Goal: Check status: Check status

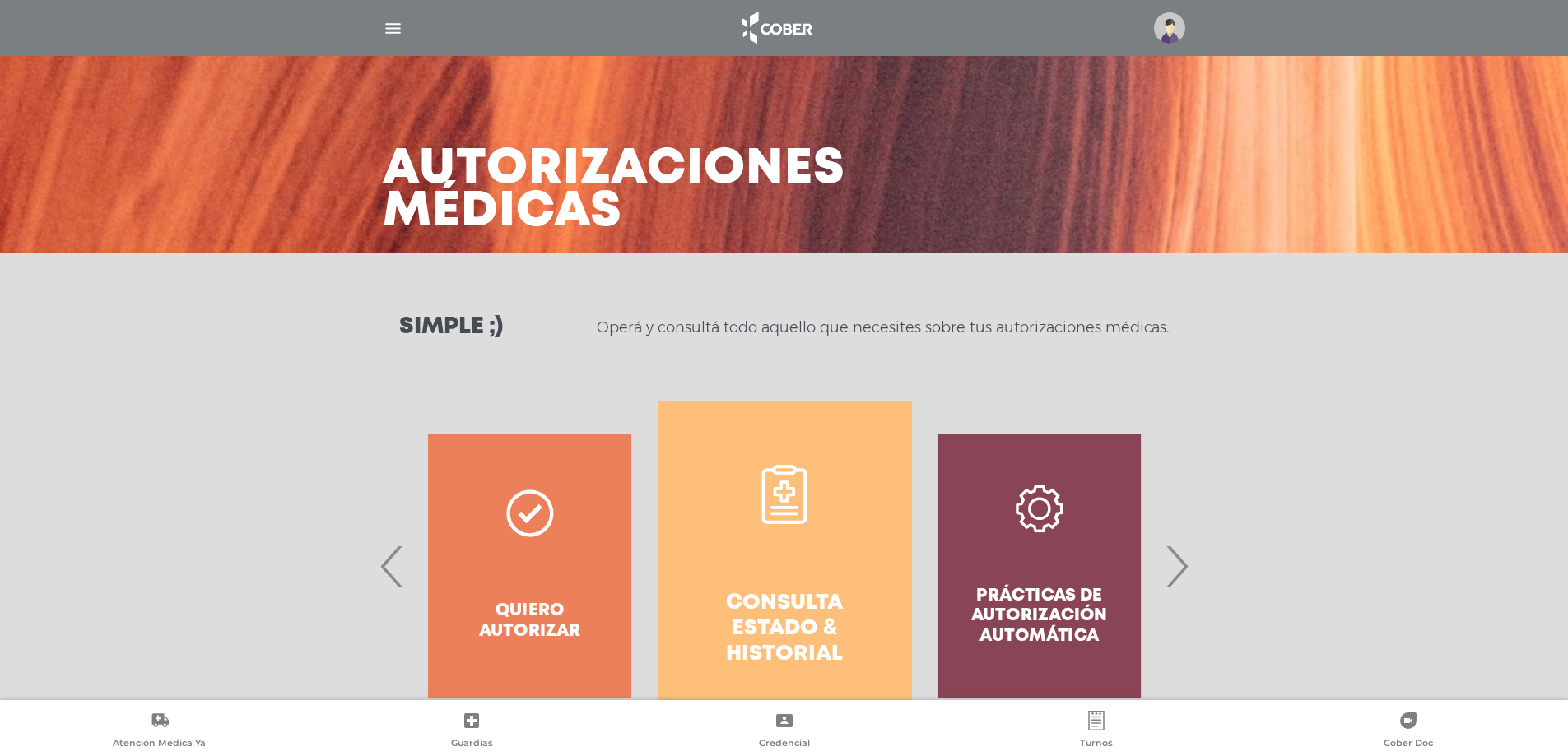
scroll to position [731, 0]
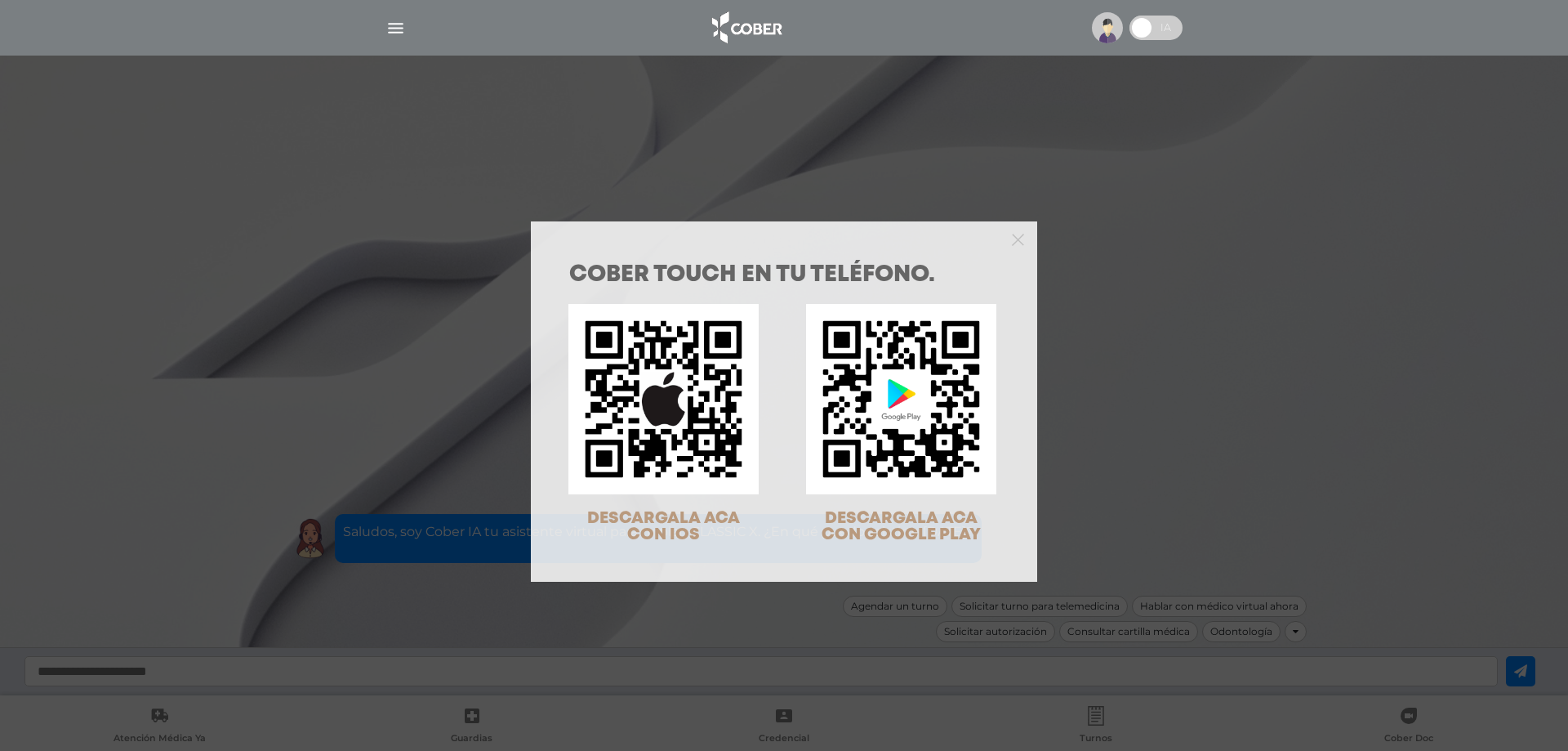
click at [267, 193] on div "COBER TOUCH en tu teléfono. DESCARGALA ACA CON IOS DESCARGALA ACA CON GOOGLE PL…" at bounding box center [784, 376] width 1568 height 751
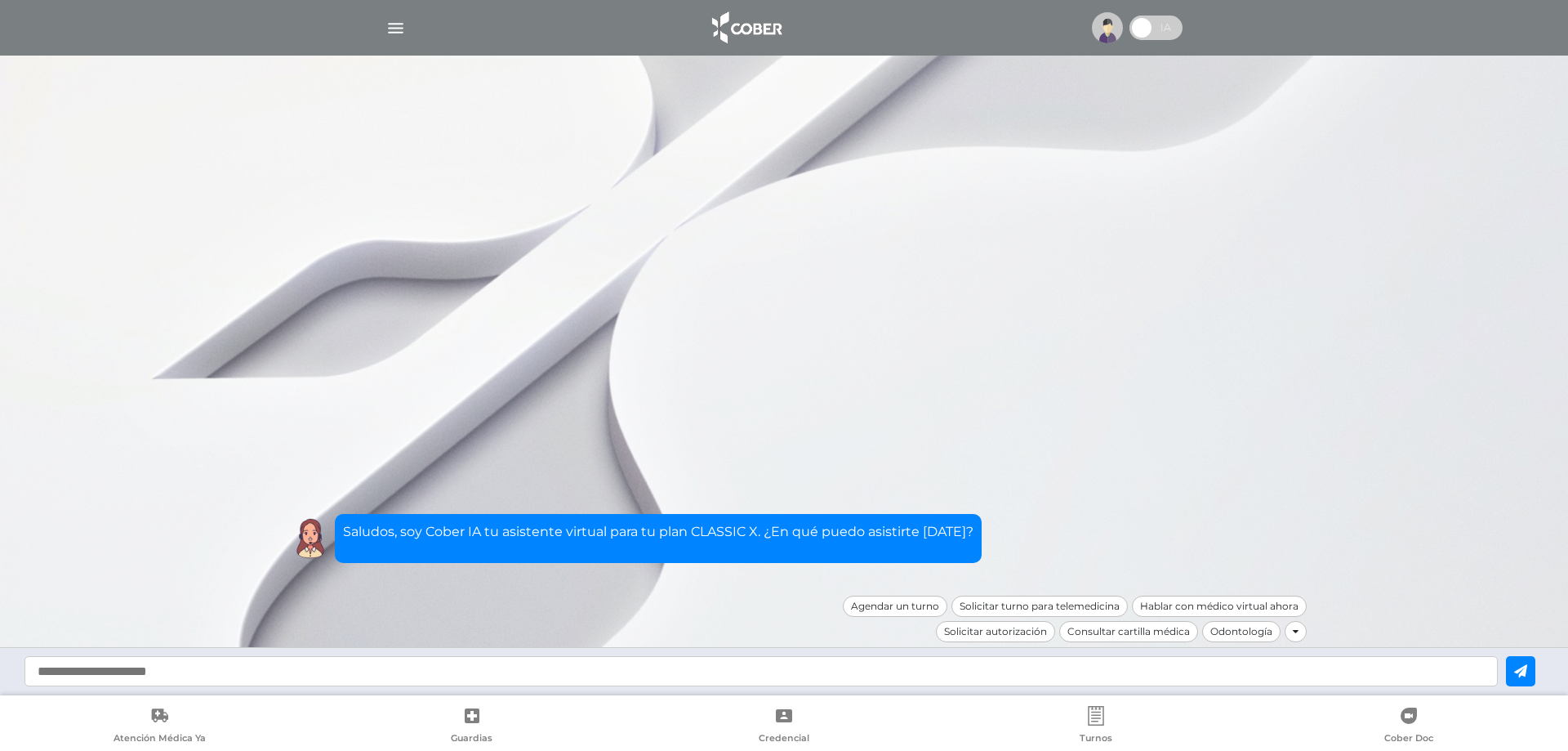
click at [389, 24] on img "button" at bounding box center [395, 28] width 20 height 20
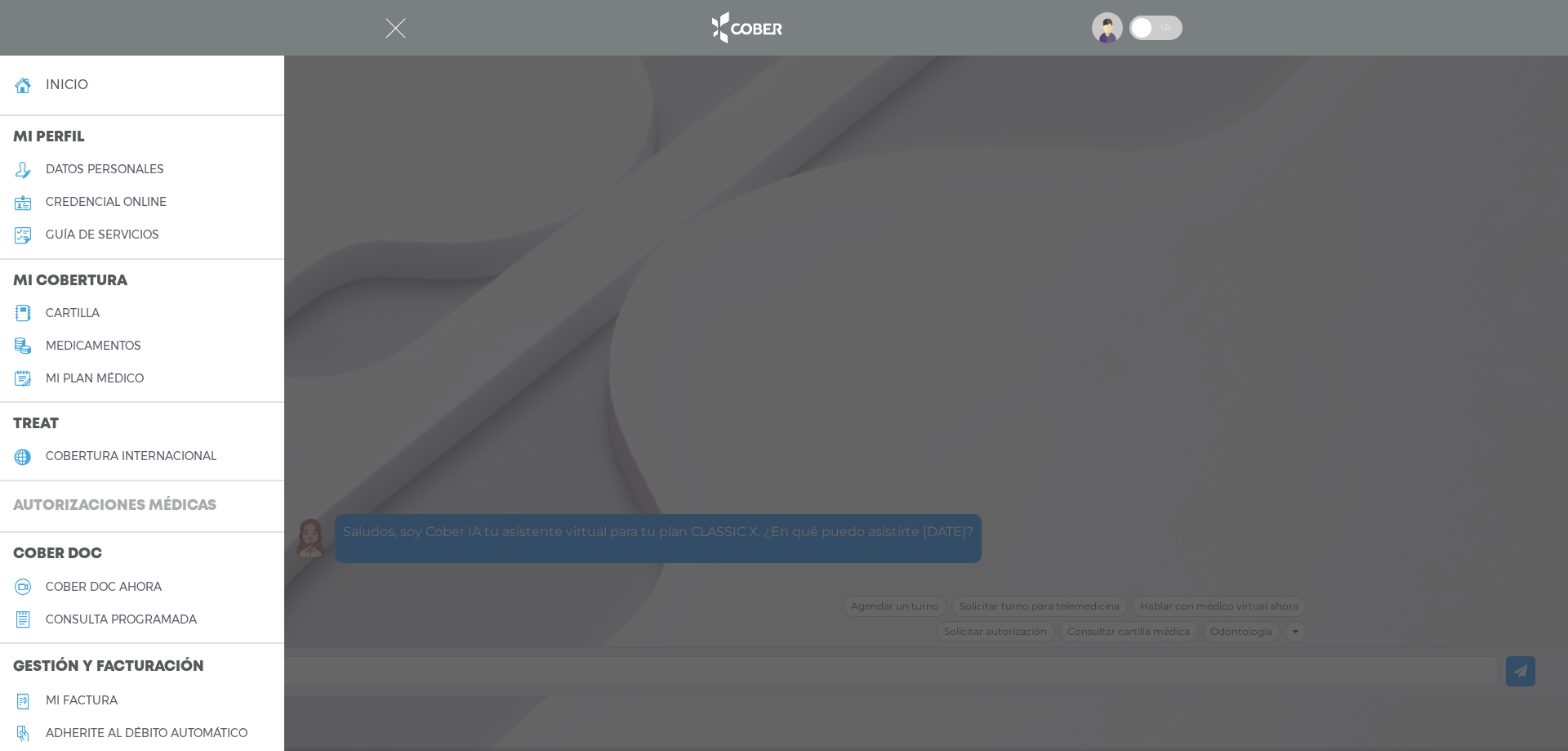
click at [64, 499] on h3 "Autorizaciones médicas" at bounding box center [115, 506] width 230 height 31
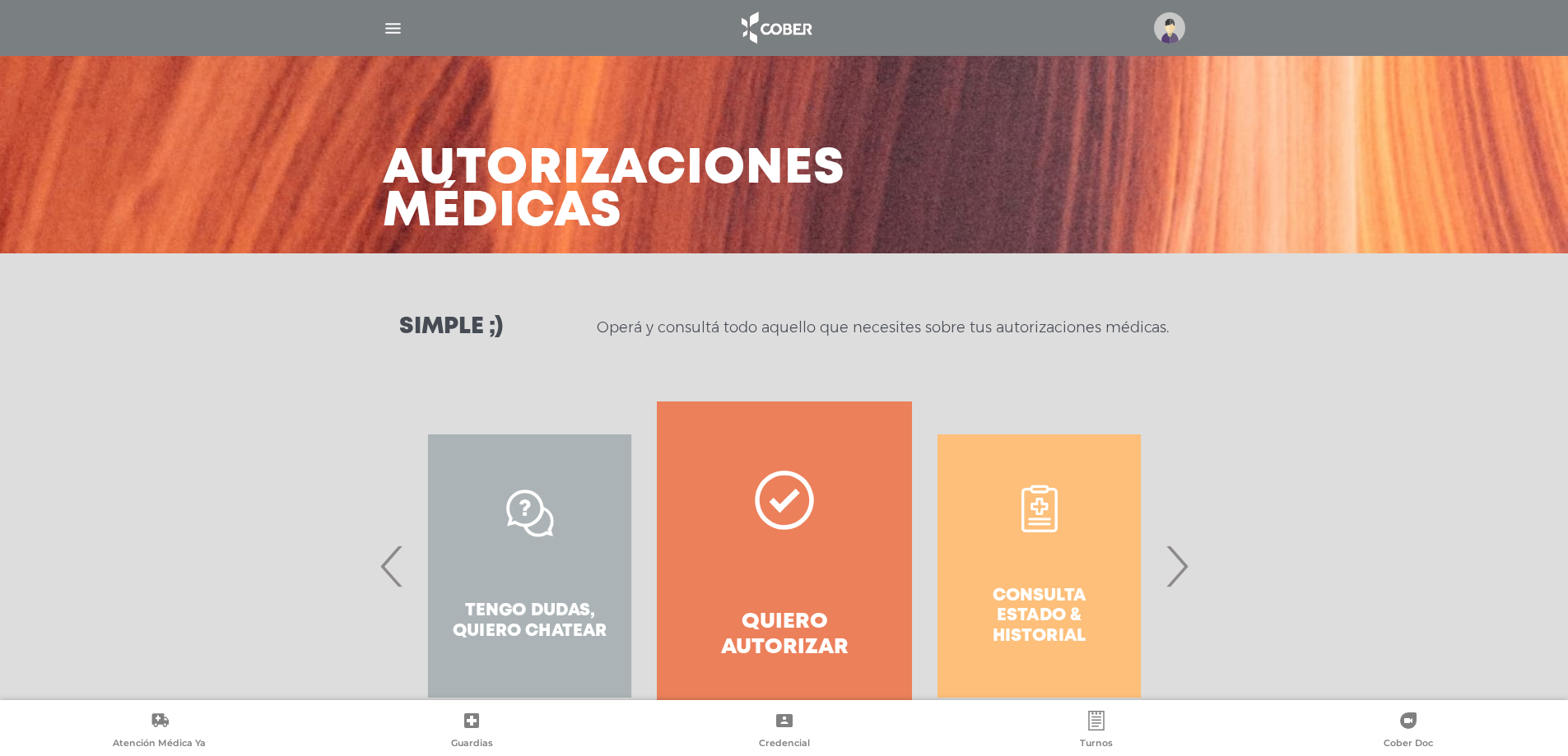
click at [1179, 560] on span "›" at bounding box center [1176, 567] width 32 height 89
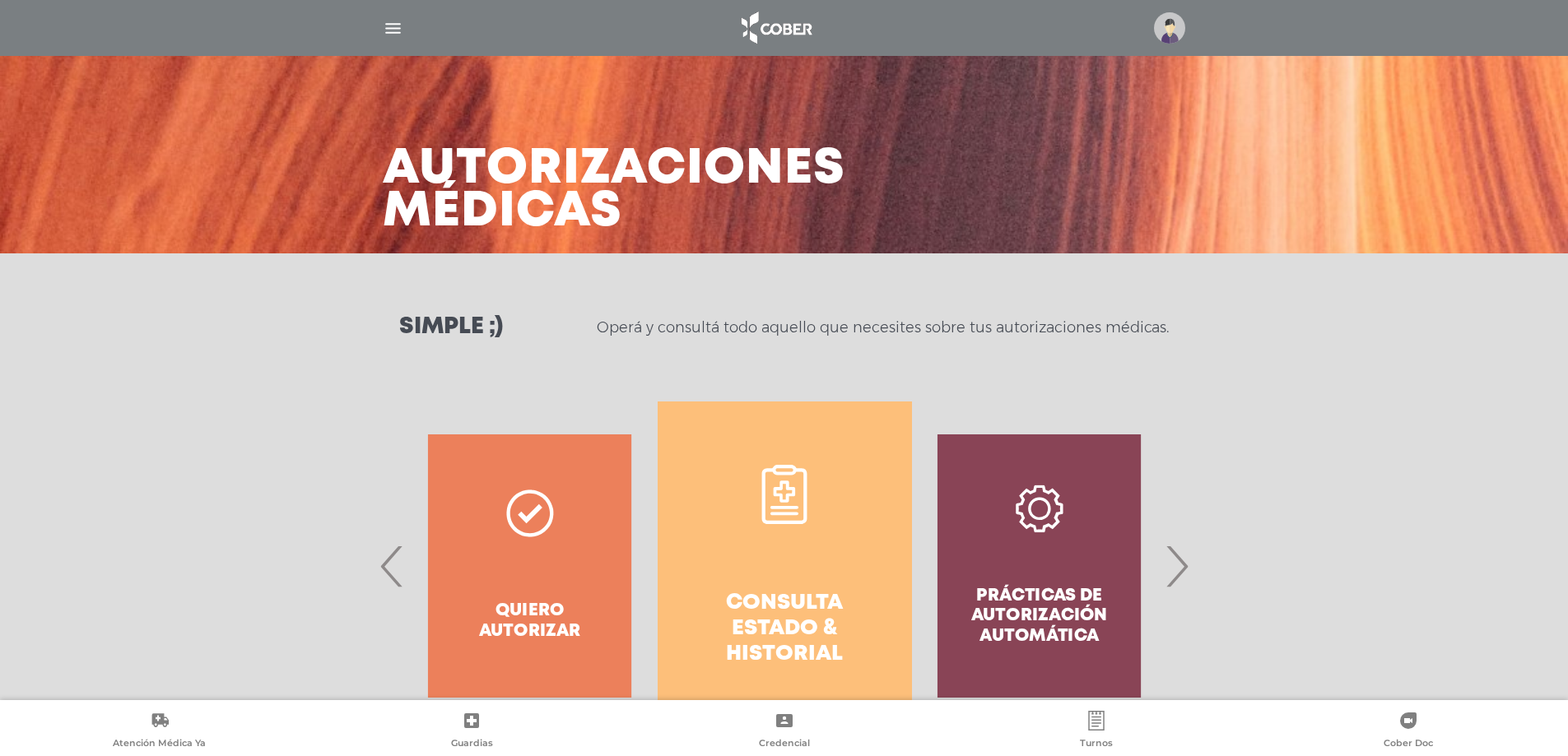
click at [789, 637] on h4 "Consulta estado & historial" at bounding box center [785, 630] width 195 height 77
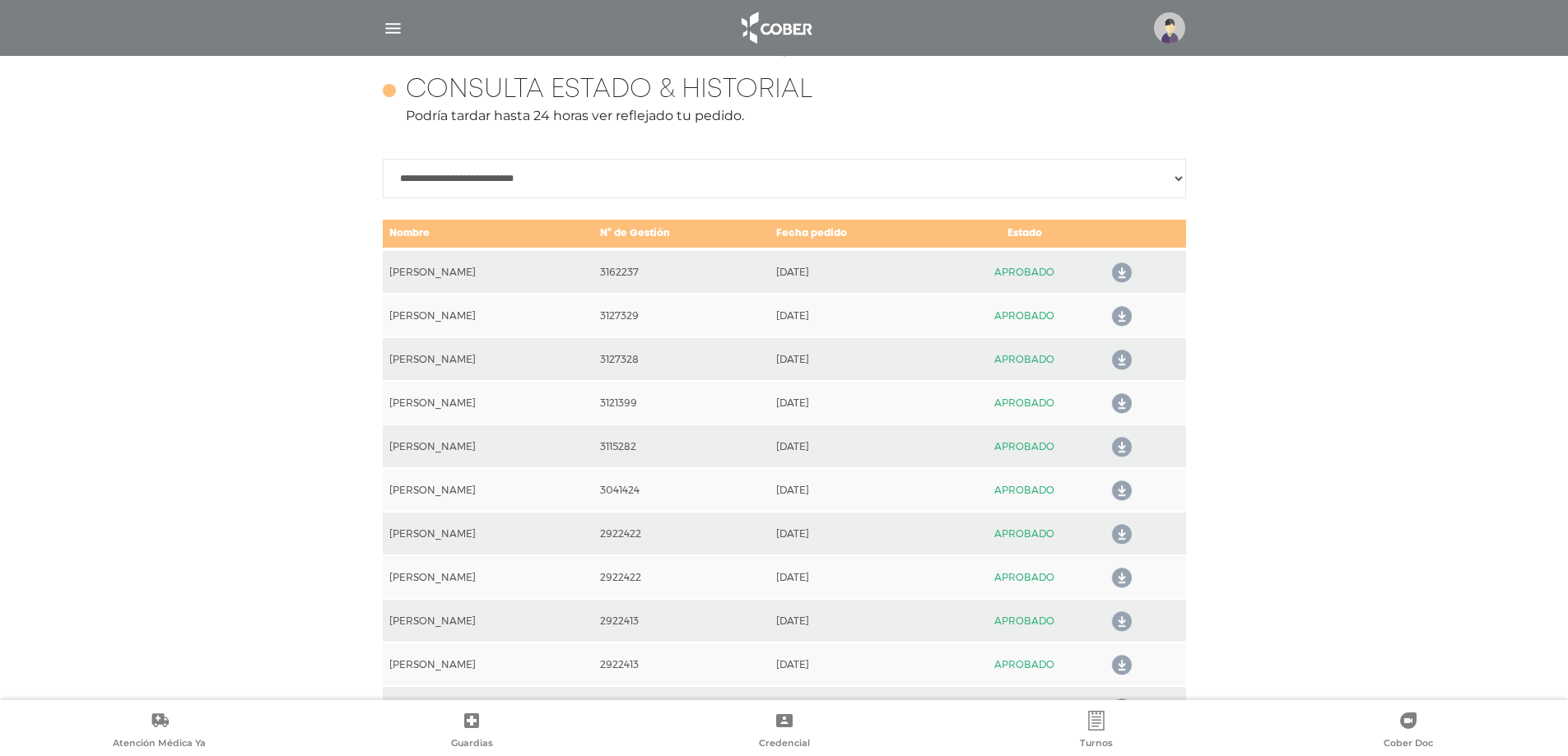
scroll to position [731, 0]
